Goal: Task Accomplishment & Management: Manage account settings

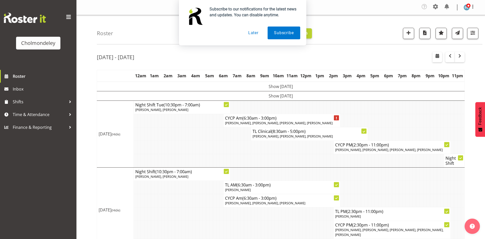
click at [257, 34] on button "Later" at bounding box center [253, 33] width 23 height 13
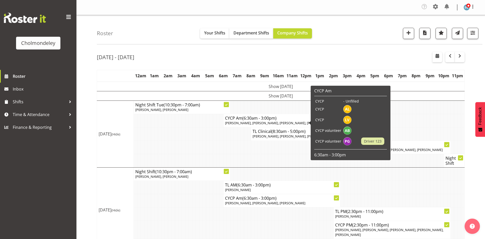
click at [372, 27] on div "Roster Your Shifts Department Shifts Company Shifts All Locations Clear Cholmon…" at bounding box center [290, 29] width 386 height 29
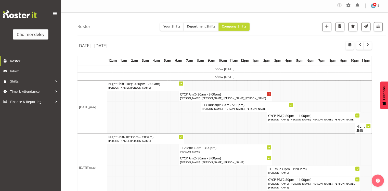
scroll to position [76, 0]
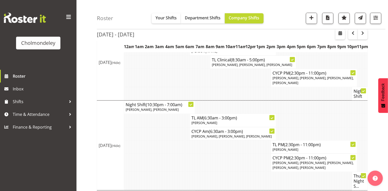
drag, startPoint x: 462, startPoint y: 16, endPoint x: 282, endPoint y: 5, distance: 180.3
click at [282, 5] on div "Roster Your Shifts Department Shifts Company Shifts All Locations Clear Cholmon…" at bounding box center [241, 14] width 289 height 29
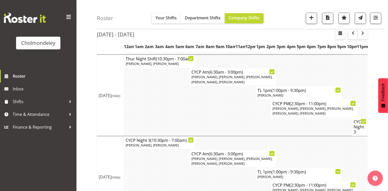
scroll to position [199, 0]
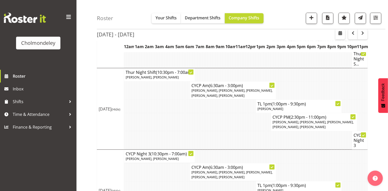
click at [208, 106] on td at bounding box center [209, 106] width 3 height 13
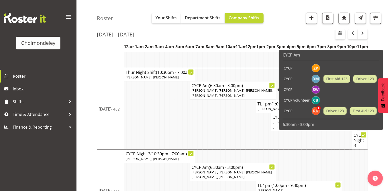
drag, startPoint x: 231, startPoint y: 89, endPoint x: 250, endPoint y: 91, distance: 18.9
click at [250, 91] on span "Lotti Bottcher, Ruby Kerr, Sophie Walton, Dion McCormick, Zoe Palmer" at bounding box center [231, 92] width 81 height 9
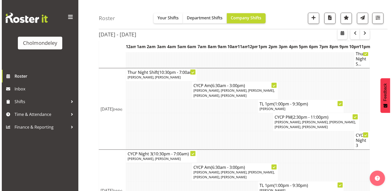
scroll to position [194, 0]
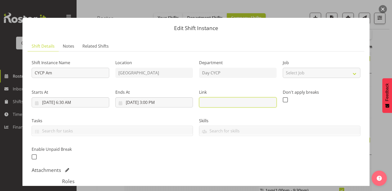
click at [242, 107] on input "text" at bounding box center [237, 102] width 77 height 10
click at [382, 9] on button "button" at bounding box center [382, 9] width 8 height 8
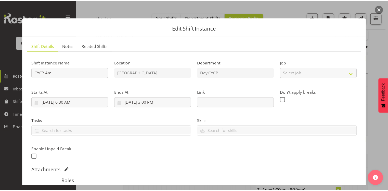
scroll to position [199, 0]
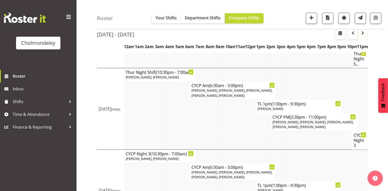
click at [364, 32] on span "button" at bounding box center [363, 33] width 6 height 6
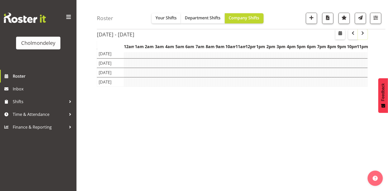
scroll to position [61, 0]
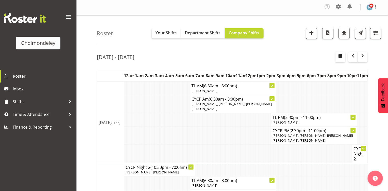
click at [356, 56] on button "button" at bounding box center [353, 57] width 10 height 10
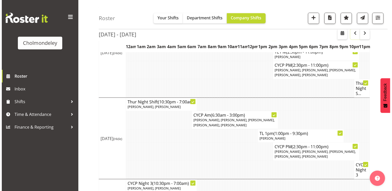
scroll to position [170, 0]
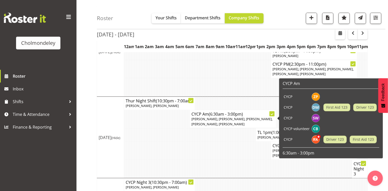
click at [273, 114] on icon at bounding box center [272, 114] width 3 height 3
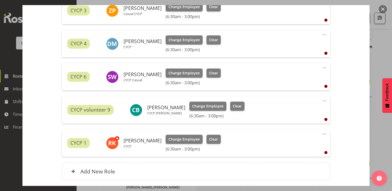
scroll to position [233, 0]
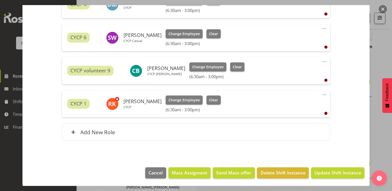
click at [321, 61] on span at bounding box center [324, 62] width 6 height 6
click at [292, 94] on link "Delete" at bounding box center [302, 92] width 49 height 9
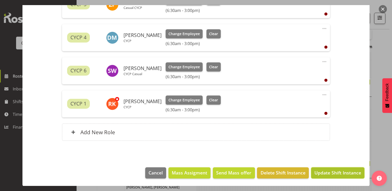
click at [337, 171] on span "Update Shift Instance" at bounding box center [337, 173] width 47 height 7
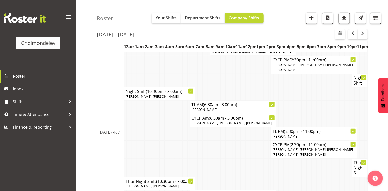
scroll to position [0, 0]
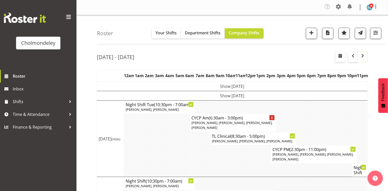
click at [366, 58] on button "button" at bounding box center [363, 57] width 10 height 10
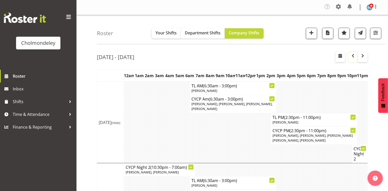
click at [354, 56] on span "button" at bounding box center [353, 56] width 6 height 6
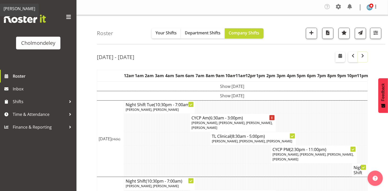
click at [361, 56] on span "button" at bounding box center [363, 56] width 6 height 6
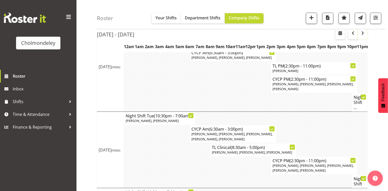
scroll to position [122, 0]
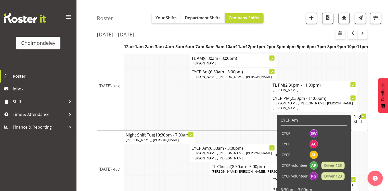
drag, startPoint x: 228, startPoint y: 152, endPoint x: 258, endPoint y: 153, distance: 29.3
click at [258, 153] on span "Amelie Paroll, Pip Bates, Alexandra Landolt, Sophie Walton, Abigail Chessum" at bounding box center [231, 155] width 81 height 9
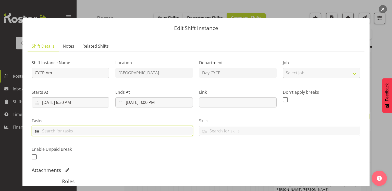
click at [84, 129] on input "text" at bounding box center [112, 131] width 161 height 8
click at [385, 7] on button "button" at bounding box center [382, 9] width 8 height 8
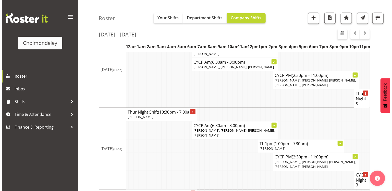
scroll to position [306, 0]
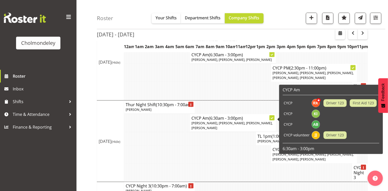
click at [272, 115] on div at bounding box center [271, 117] width 5 height 5
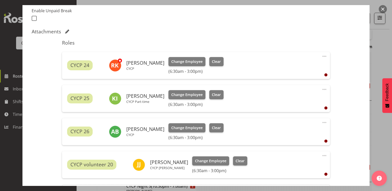
scroll to position [184, 0]
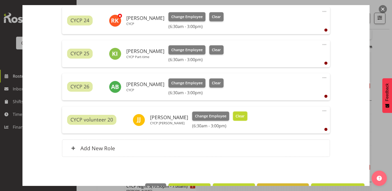
click at [240, 114] on span "Clear" at bounding box center [239, 116] width 9 height 6
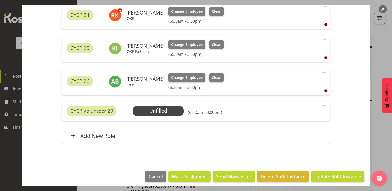
scroll to position [193, 0]
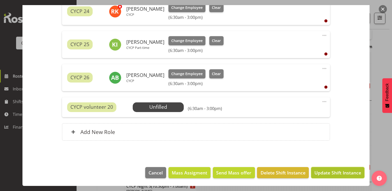
click at [335, 172] on span "Update Shift Instance" at bounding box center [337, 173] width 47 height 7
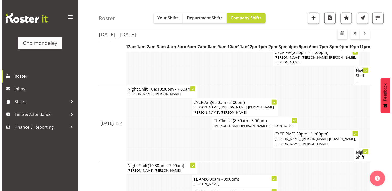
scroll to position [306, 0]
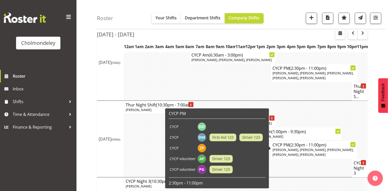
click at [353, 144] on icon at bounding box center [353, 145] width 3 height 3
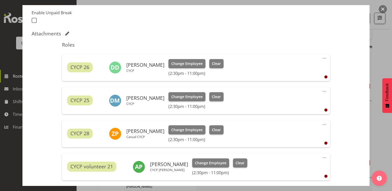
scroll to position [184, 0]
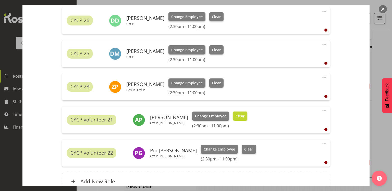
click at [235, 113] on span "Clear" at bounding box center [239, 116] width 9 height 6
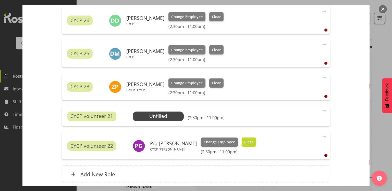
click at [241, 142] on button "Clear" at bounding box center [248, 142] width 15 height 9
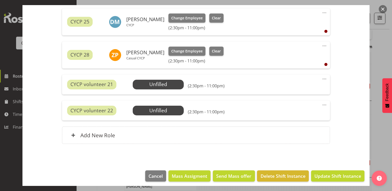
scroll to position [219, 0]
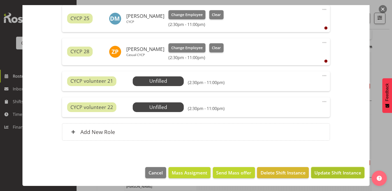
click at [344, 173] on span "Update Shift Instance" at bounding box center [337, 173] width 47 height 7
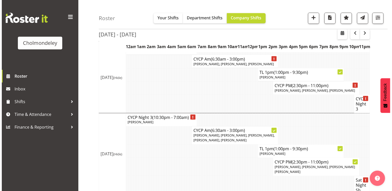
scroll to position [367, 0]
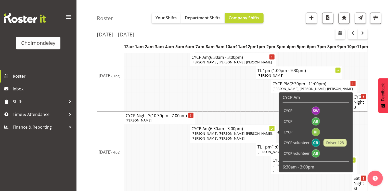
click at [271, 128] on icon at bounding box center [272, 129] width 3 height 2
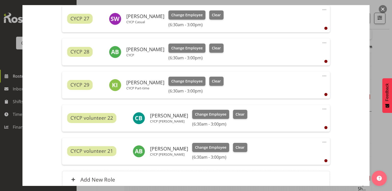
scroll to position [233, 0]
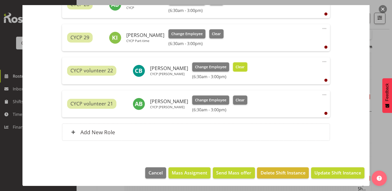
click at [235, 69] on span "Clear" at bounding box center [239, 67] width 9 height 6
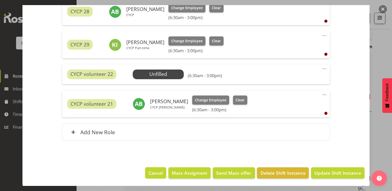
click at [151, 168] on button "Cancel" at bounding box center [155, 172] width 21 height 11
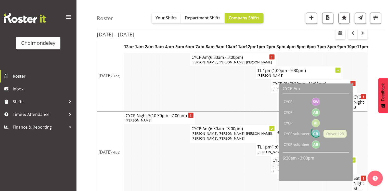
click at [256, 128] on h4 "CYCP Am (6:30am - 3:00pm)" at bounding box center [232, 128] width 83 height 5
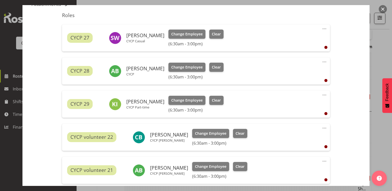
scroll to position [233, 0]
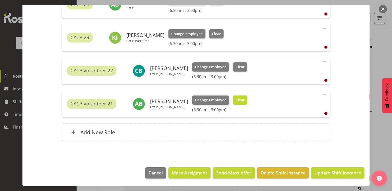
click at [235, 98] on span "Clear" at bounding box center [239, 100] width 9 height 6
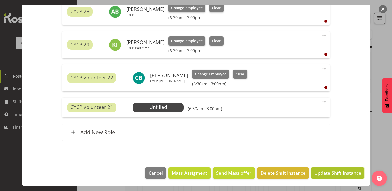
click at [324, 174] on span "Update Shift Instance" at bounding box center [337, 173] width 47 height 7
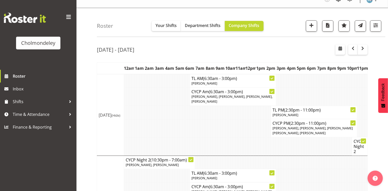
scroll to position [0, 0]
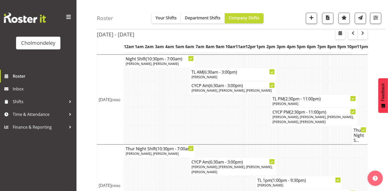
scroll to position [184, 0]
